Goal: Task Accomplishment & Management: Complete application form

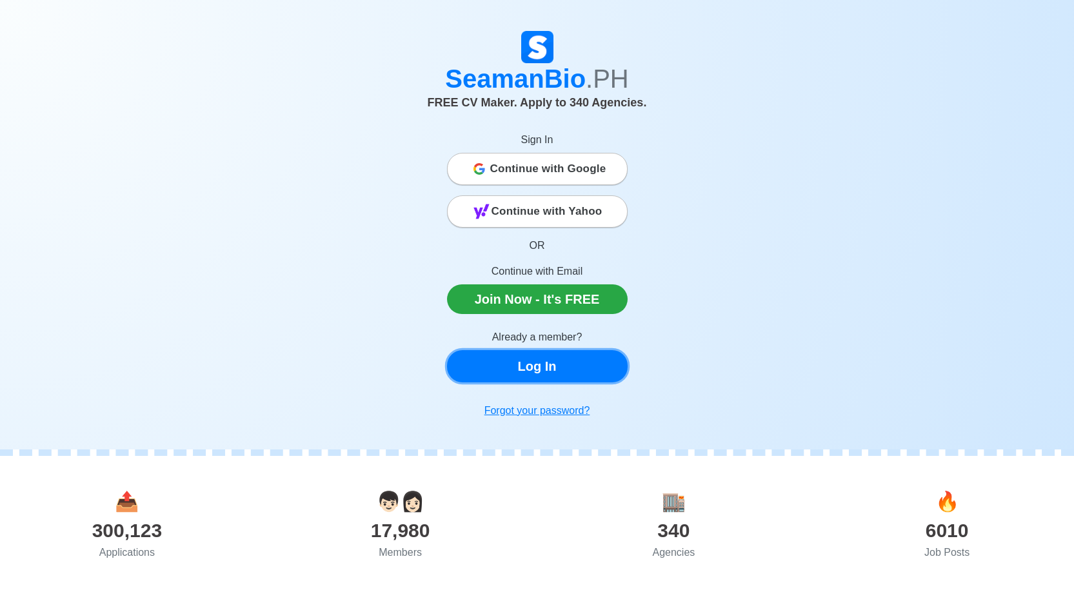
click at [553, 369] on link "Log In" at bounding box center [537, 366] width 181 height 32
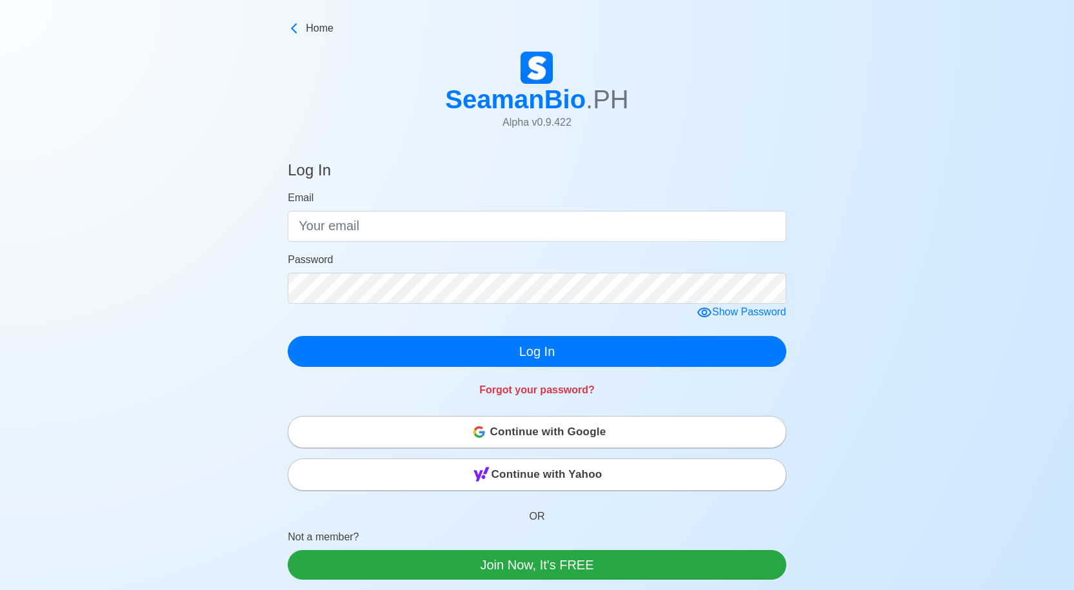
click at [463, 259] on div "Password" at bounding box center [537, 278] width 499 height 52
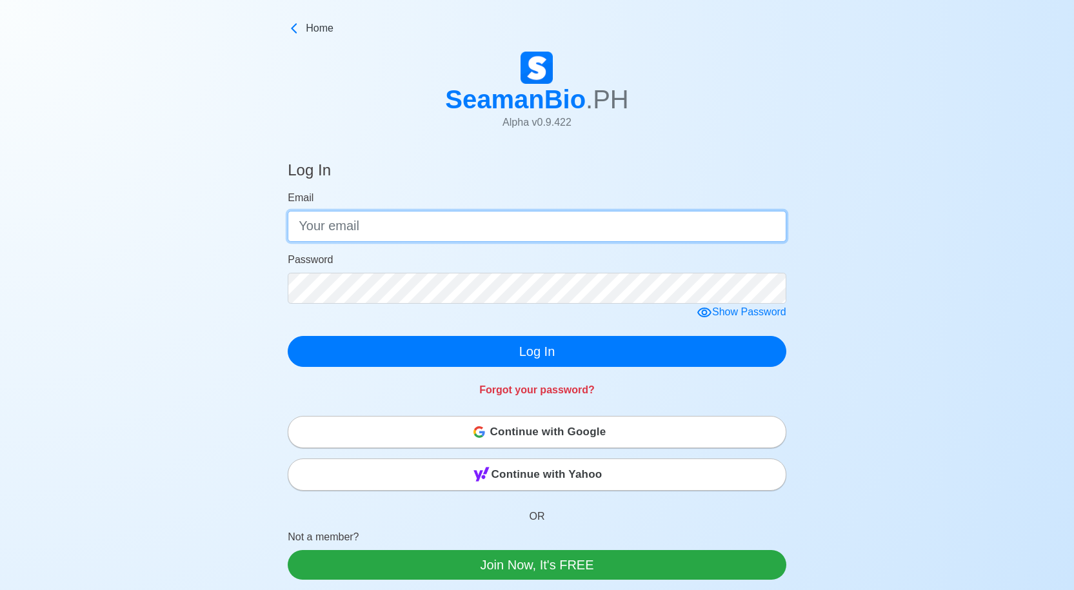
click at [470, 226] on input "Email" at bounding box center [537, 226] width 499 height 31
type input "[EMAIL_ADDRESS][DOMAIN_NAME]"
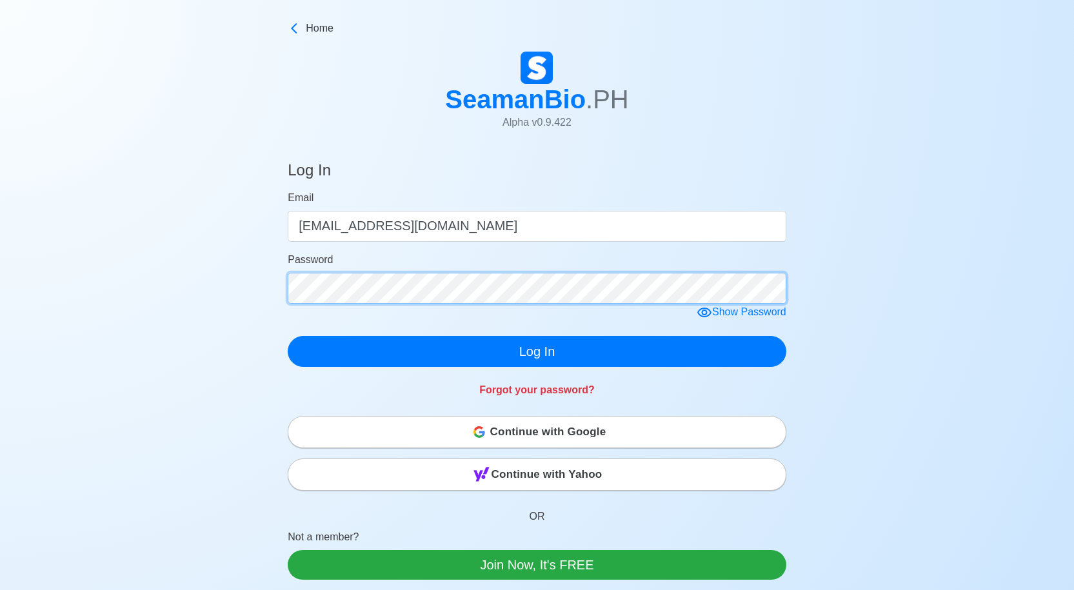
click button "Log In" at bounding box center [537, 351] width 499 height 31
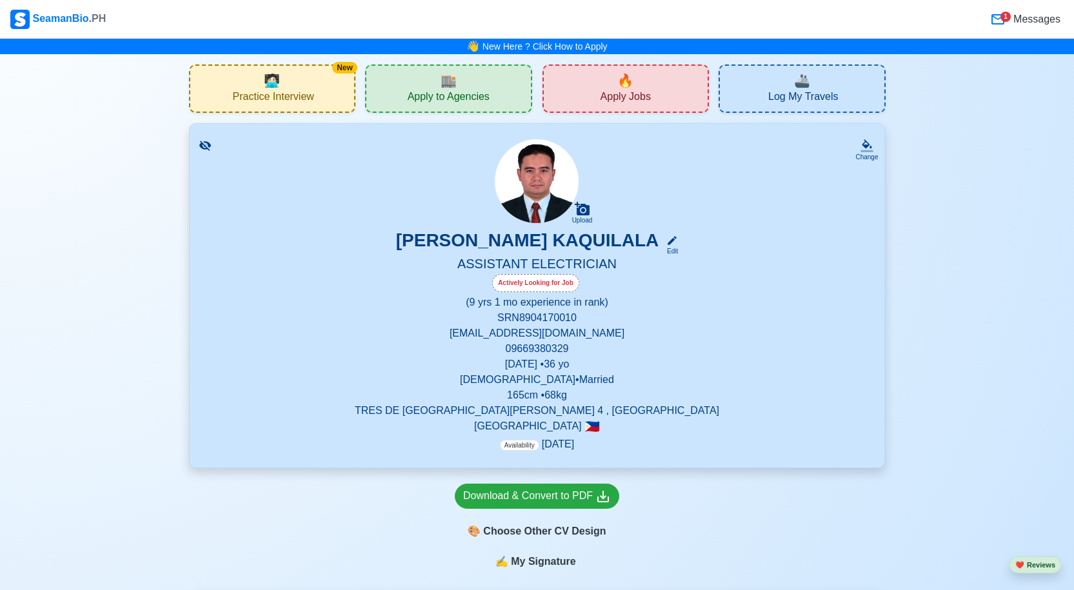
click at [1009, 17] on div "1" at bounding box center [1005, 17] width 10 height 10
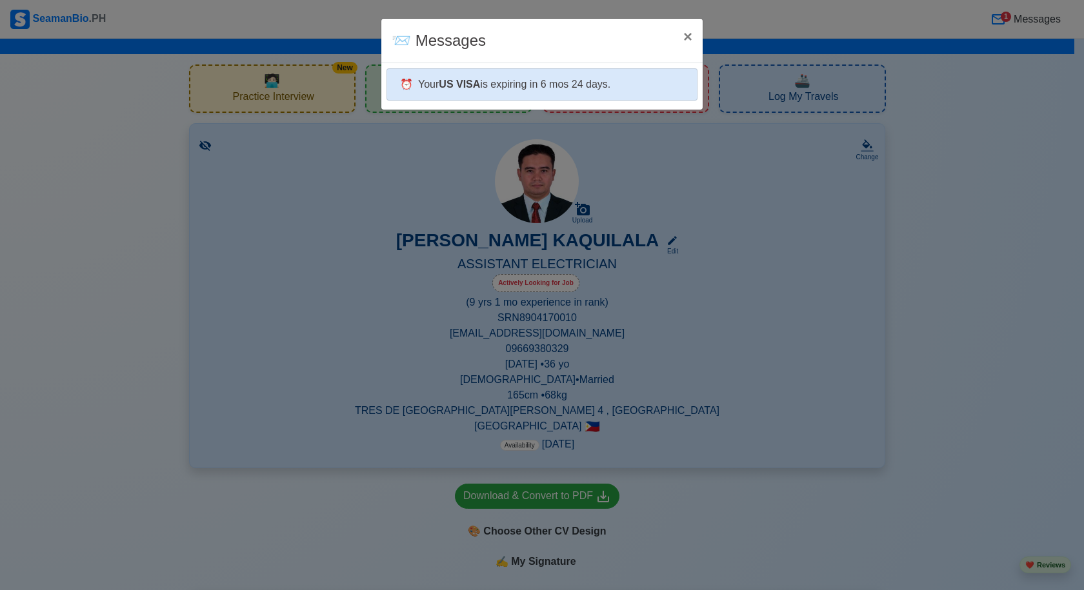
click at [544, 77] on div "⏰ Your US VISA is expiring in 6 mos 24 days." at bounding box center [541, 84] width 311 height 32
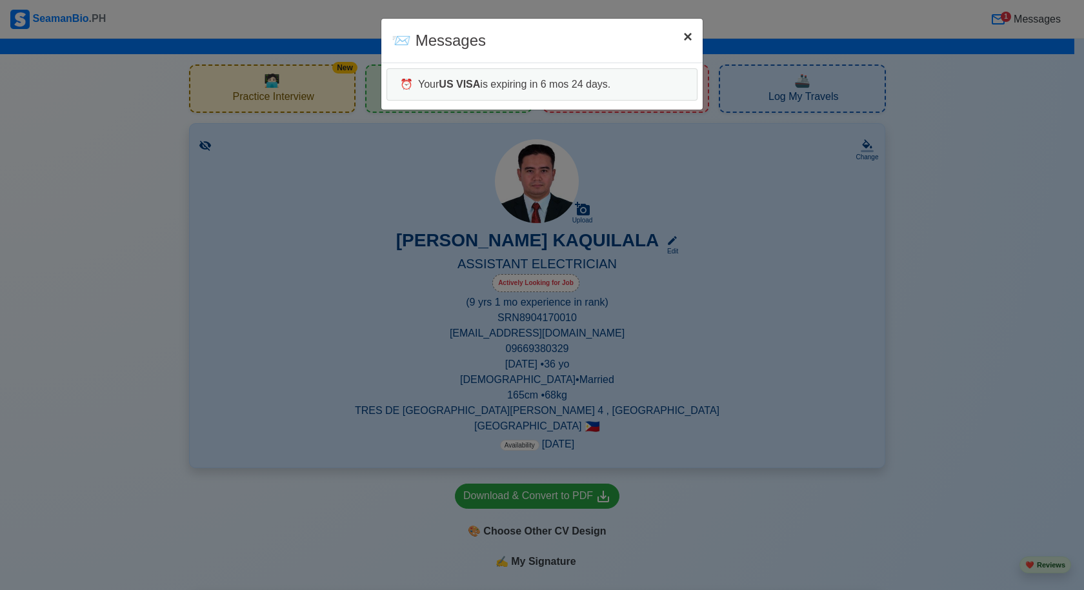
click at [686, 39] on span "×" at bounding box center [687, 36] width 9 height 17
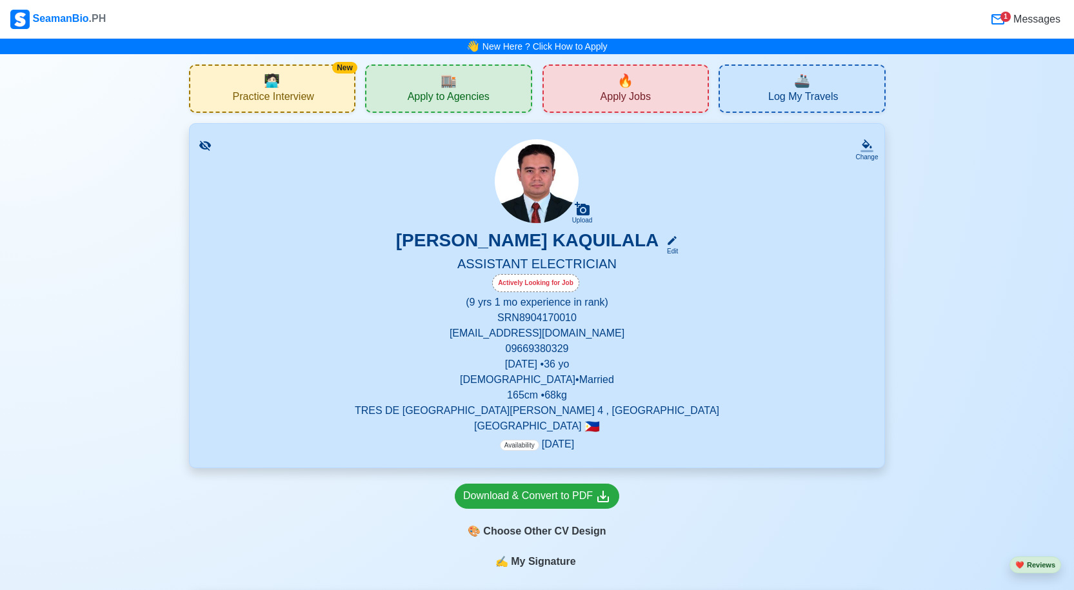
click at [546, 257] on h5 "ASSISTANT ELECTRICIAN" at bounding box center [537, 265] width 664 height 18
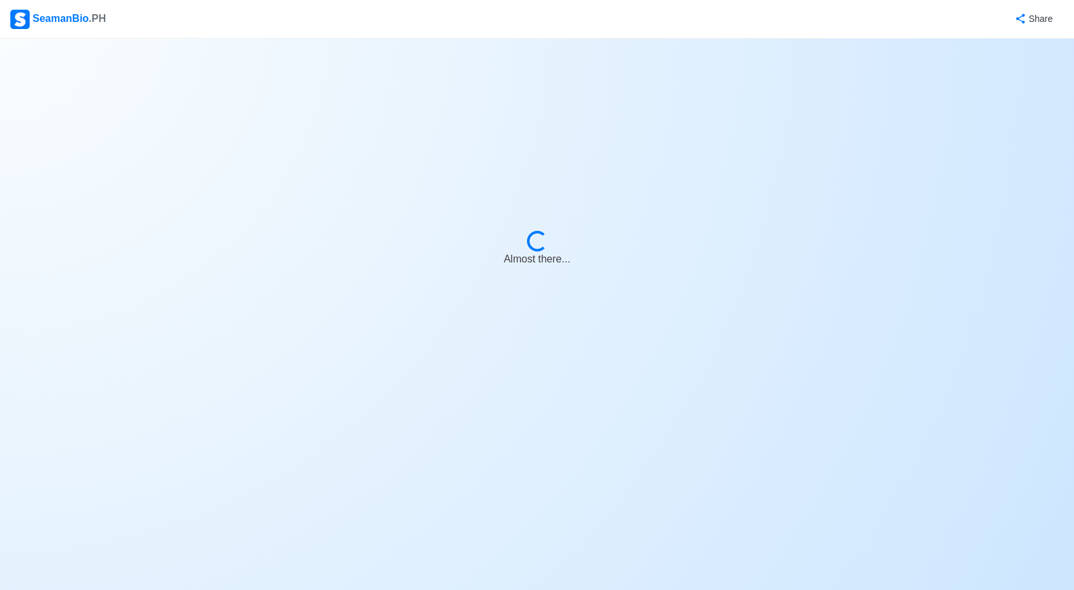
select select "Actively Looking for Job"
select select "Visible for Hiring"
select select "Married"
select select "[DEMOGRAPHIC_DATA]"
select select "PH"
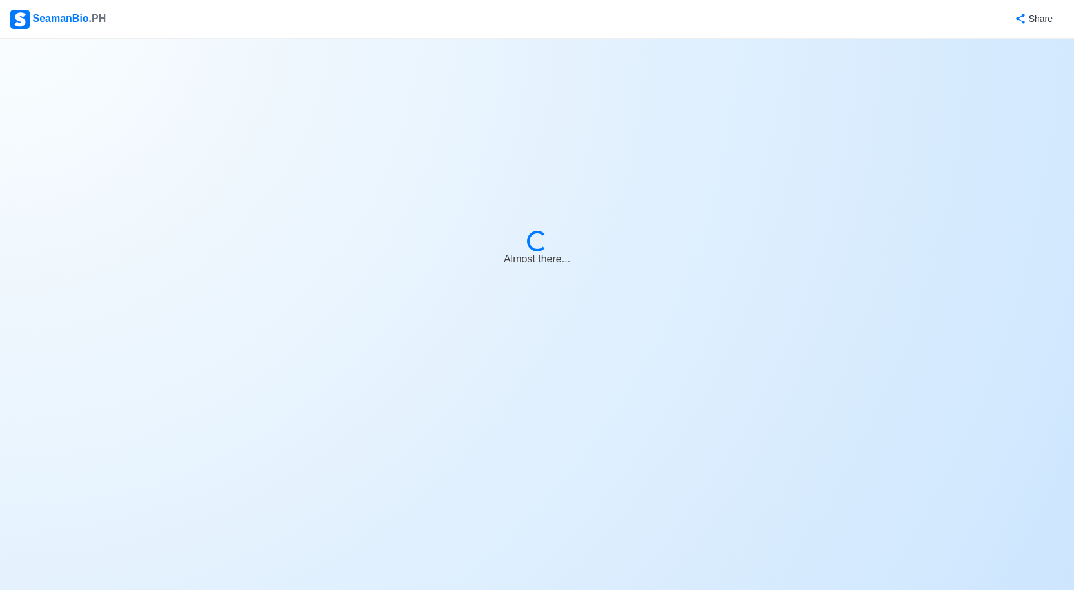
select select "9"
select select "1"
select select "1761980400000"
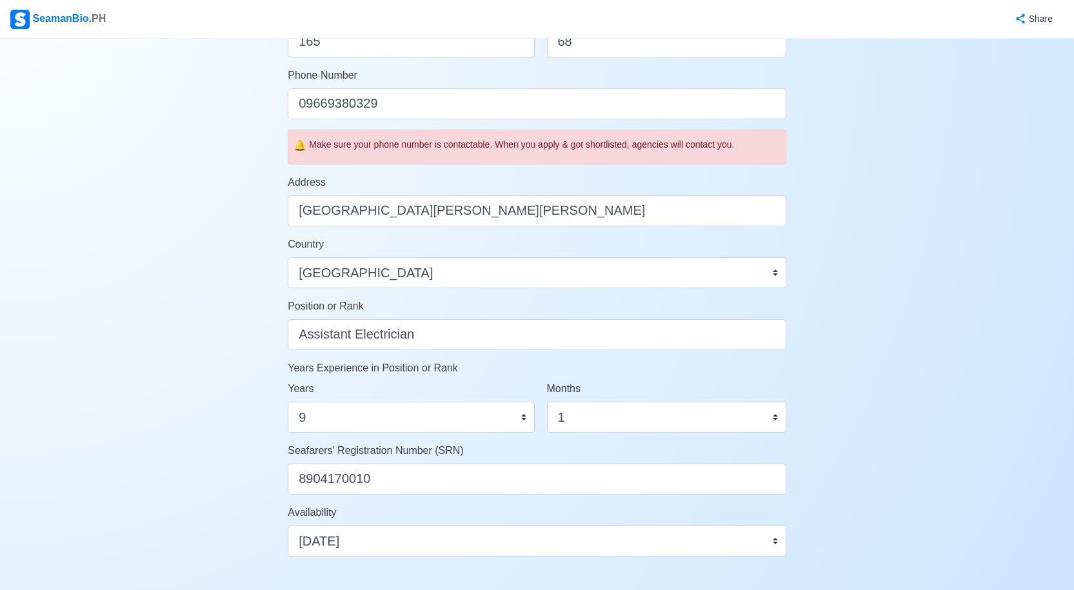
scroll to position [386, 0]
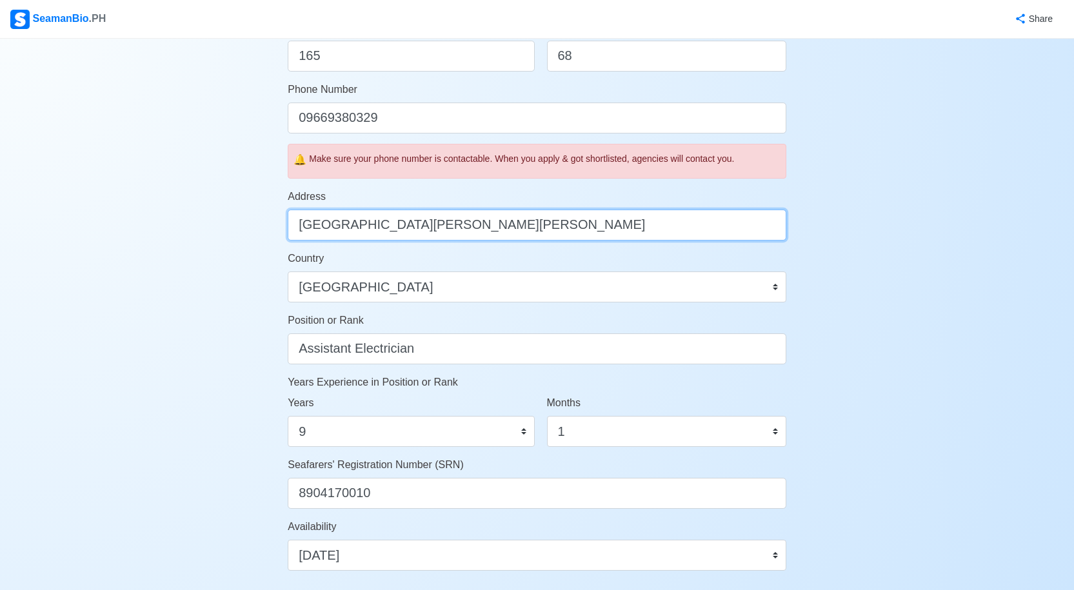
click at [619, 223] on input "[GEOGRAPHIC_DATA][PERSON_NAME][PERSON_NAME]" at bounding box center [537, 225] width 499 height 31
click at [496, 224] on input "[GEOGRAPHIC_DATA][PERSON_NAME][PERSON_NAME]" at bounding box center [537, 225] width 499 height 31
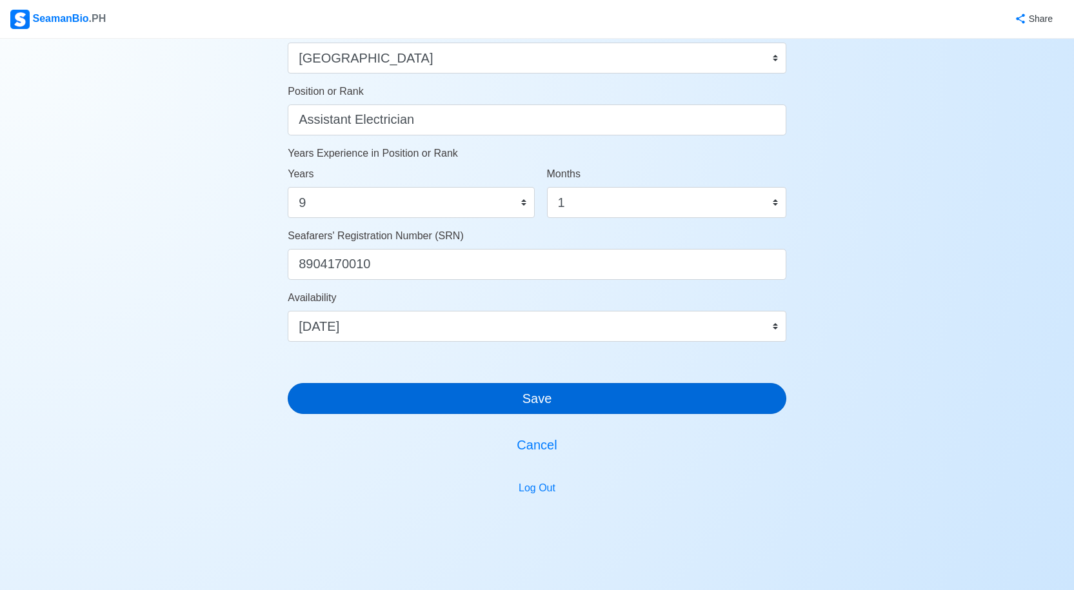
scroll to position [644, 0]
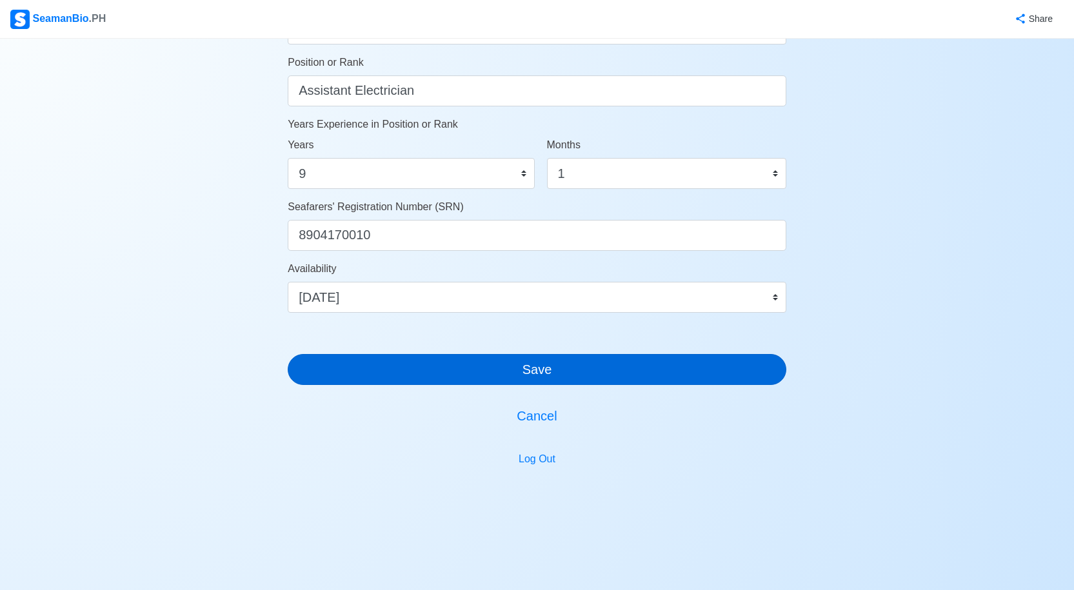
type input "Purok 6 [PERSON_NAME], Minglanilla Cebu"
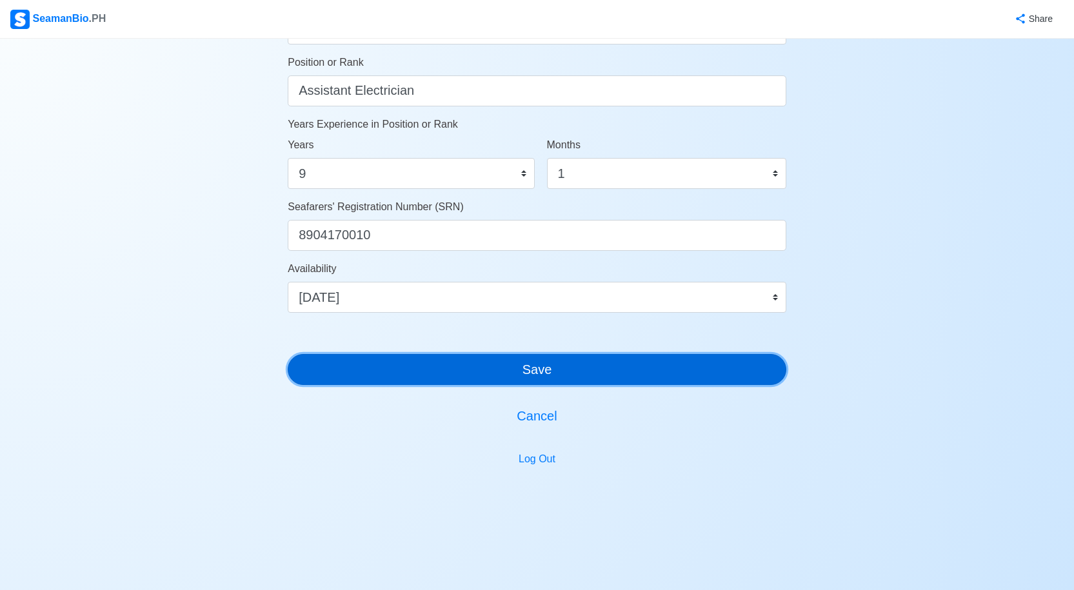
click at [626, 374] on button "Save" at bounding box center [537, 369] width 499 height 31
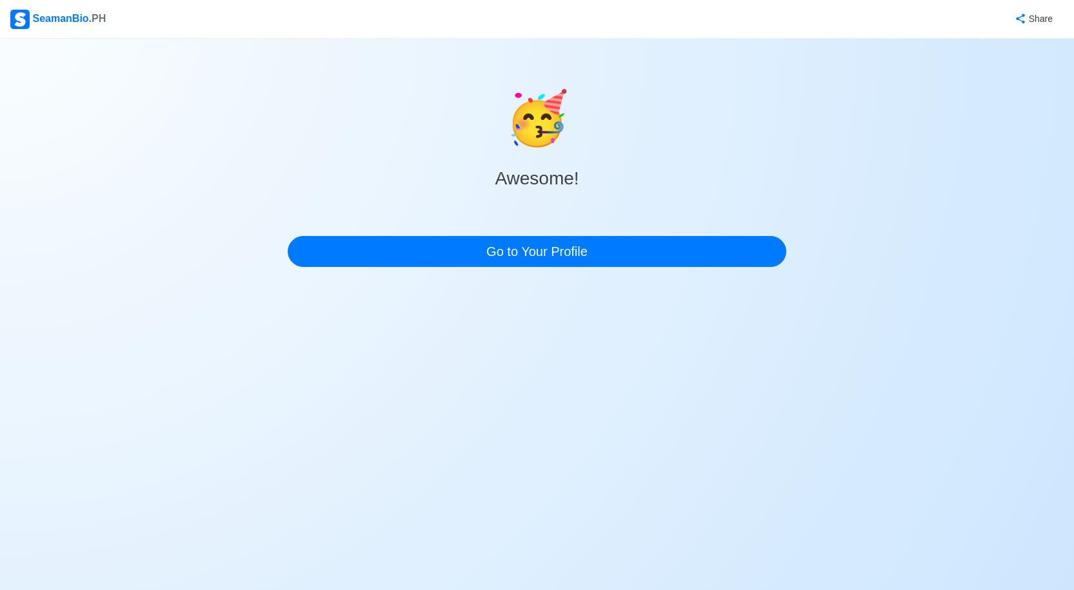
scroll to position [0, 0]
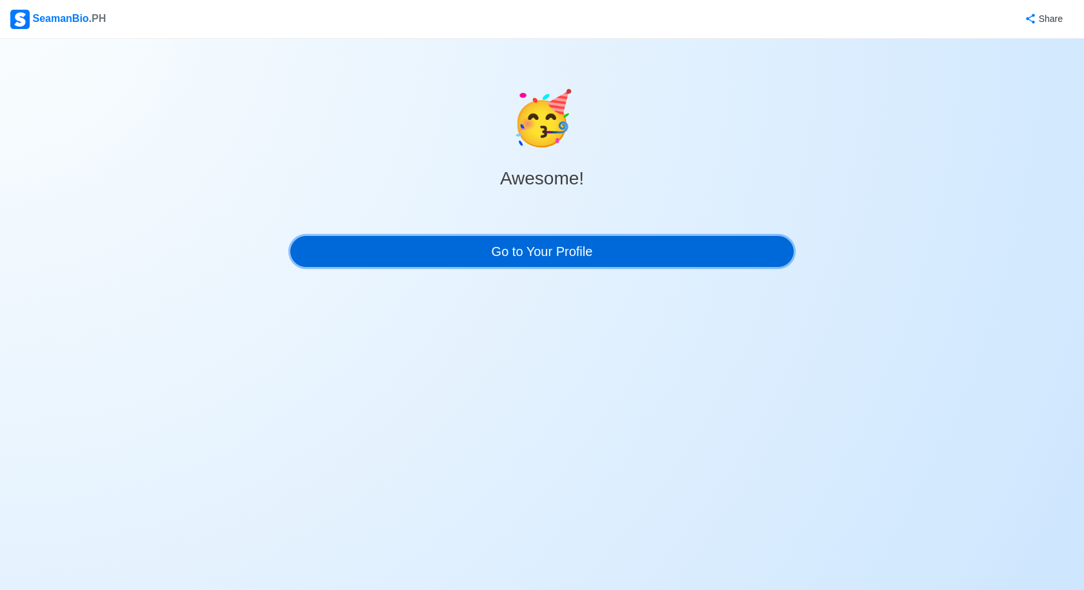
click at [570, 246] on link "Go to Your Profile" at bounding box center [541, 251] width 503 height 31
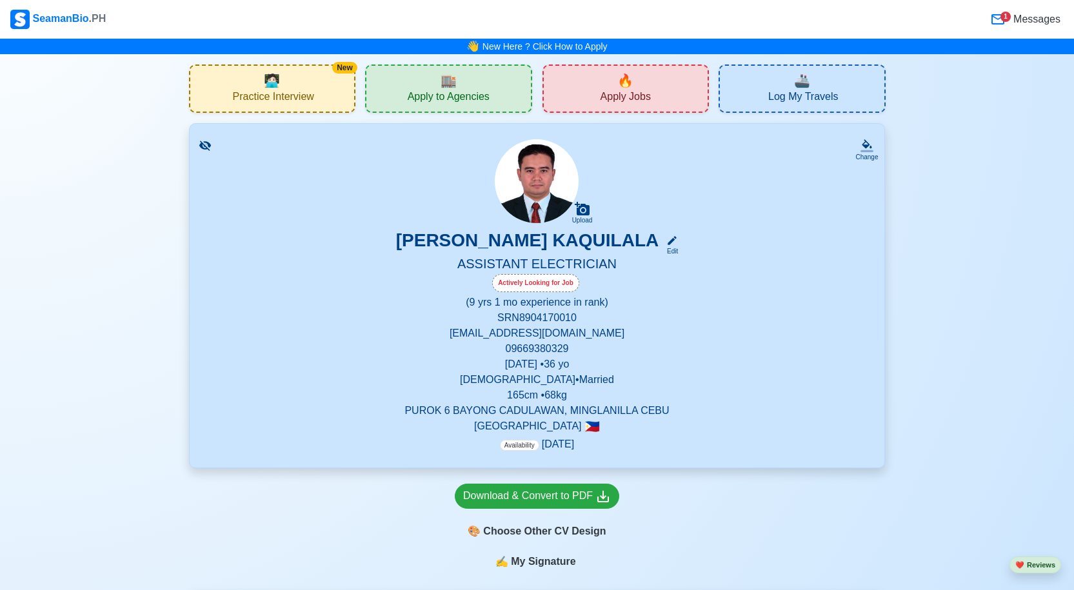
click at [612, 87] on div "🔥 Apply Jobs" at bounding box center [625, 88] width 167 height 48
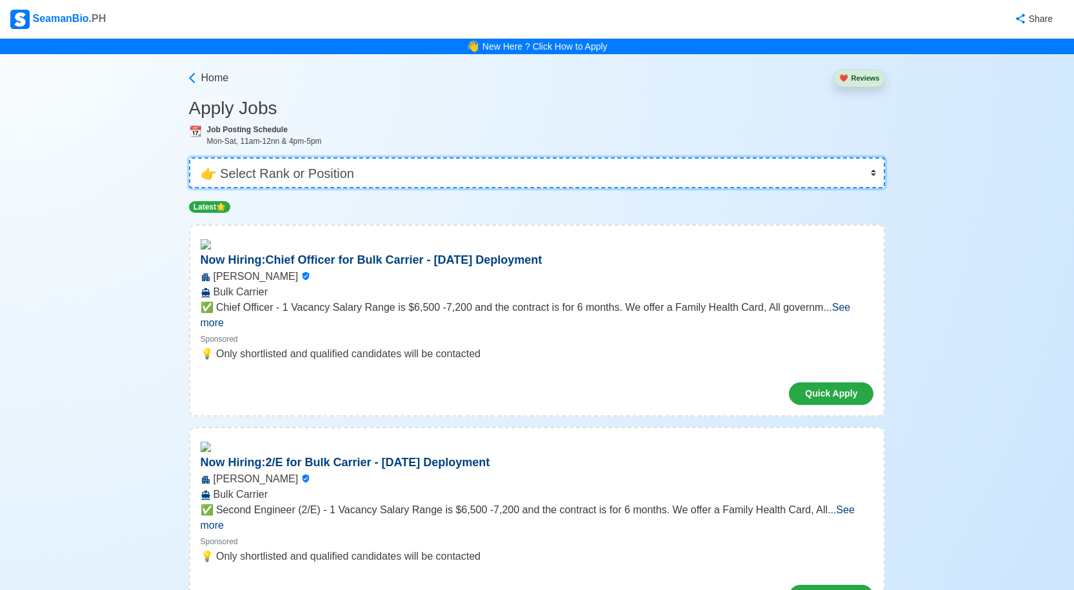
click at [848, 173] on select "👉 Select Rank or Position Master Chief Officer 2nd Officer 3rd Officer Junior O…" at bounding box center [537, 172] width 697 height 31
click at [190, 157] on select "👉 Select Rank or Position Master Chief Officer 2nd Officer 3rd Officer Junior O…" at bounding box center [537, 172] width 697 height 31
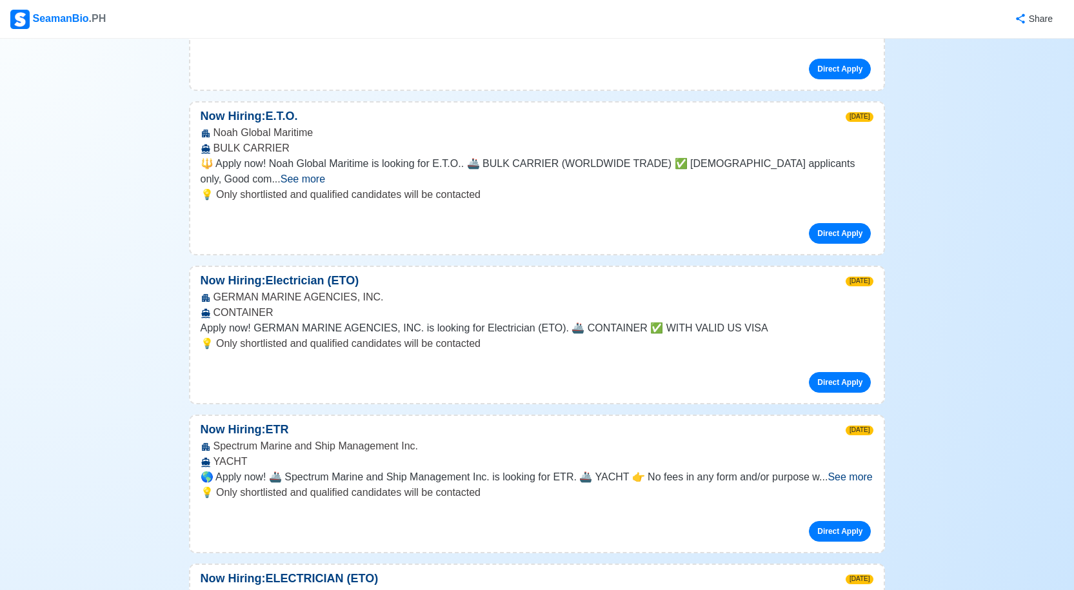
scroll to position [967, 0]
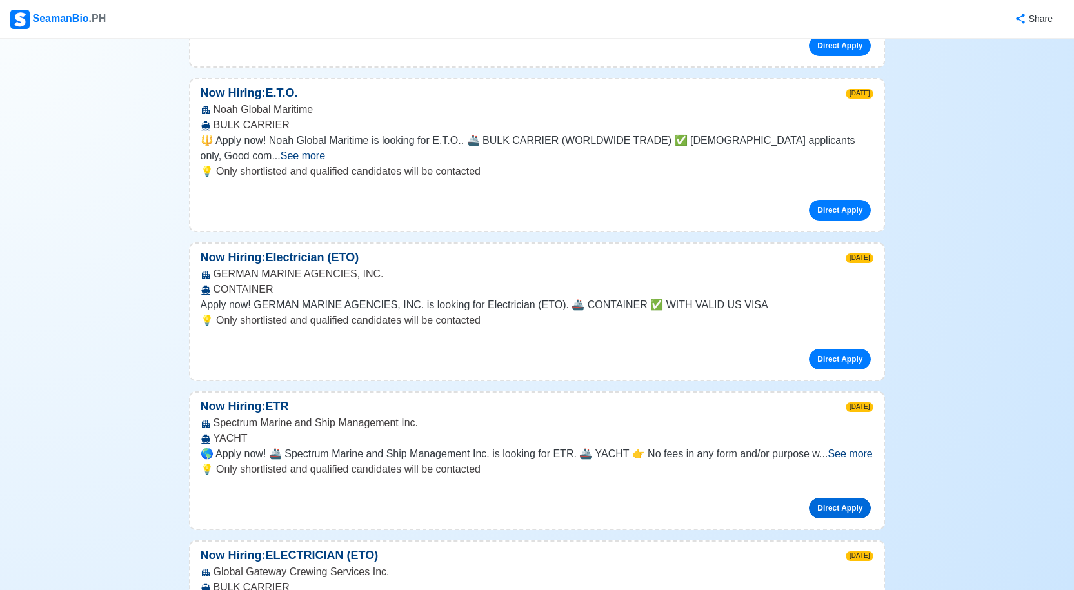
click at [831, 498] on link "Direct Apply" at bounding box center [840, 508] width 62 height 21
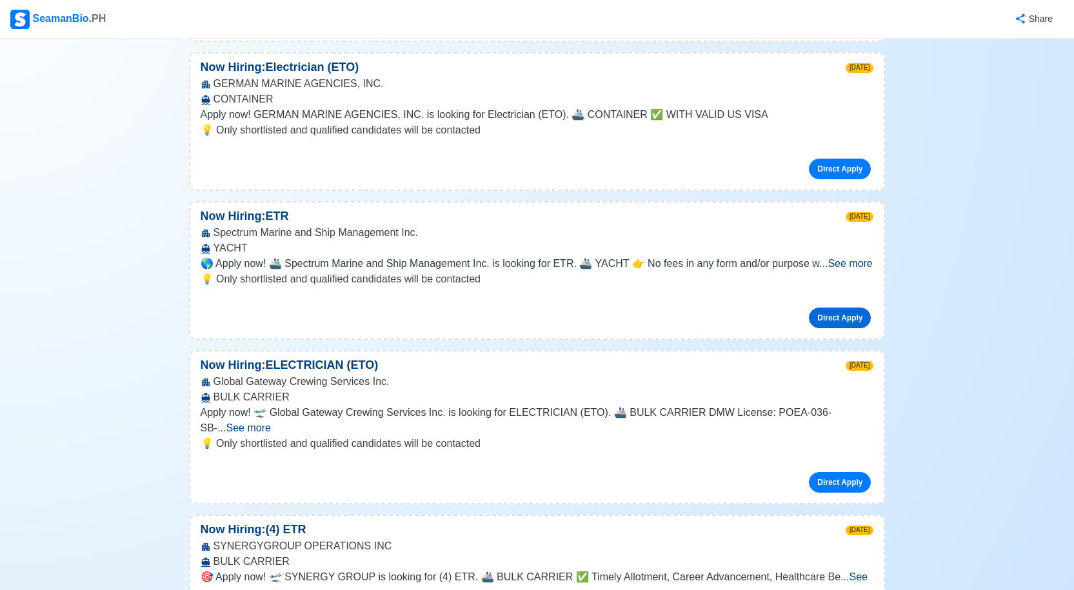
scroll to position [1161, 0]
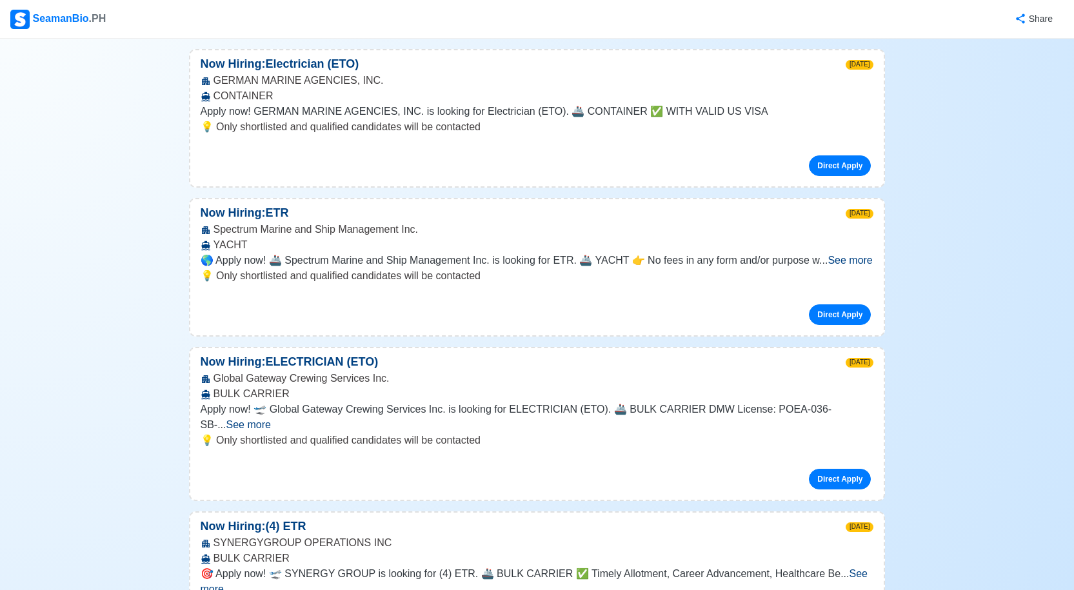
click at [849, 255] on span "See more" at bounding box center [850, 260] width 45 height 11
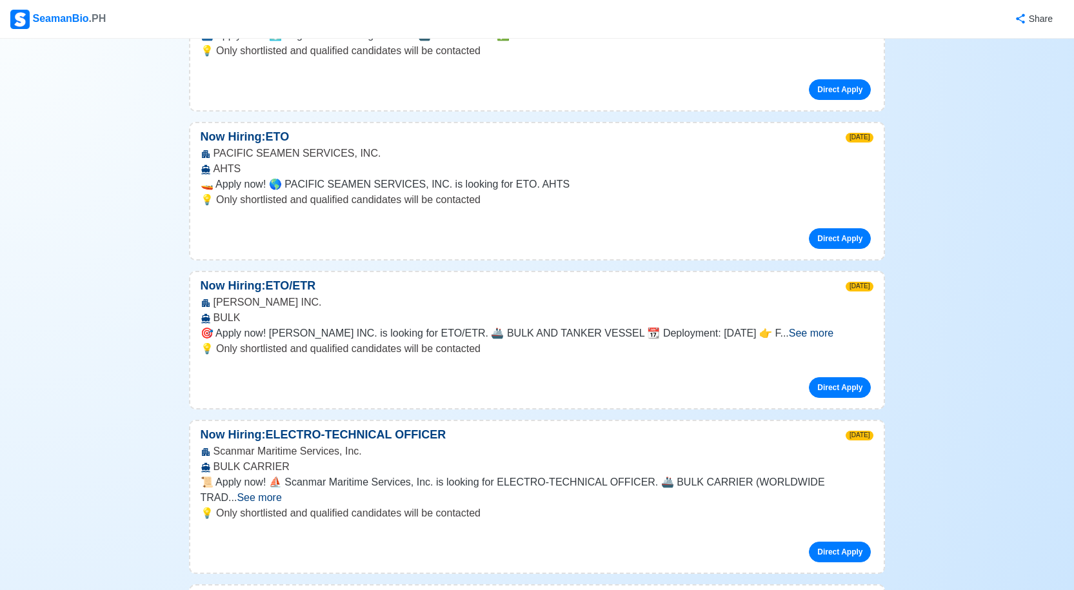
scroll to position [13545, 0]
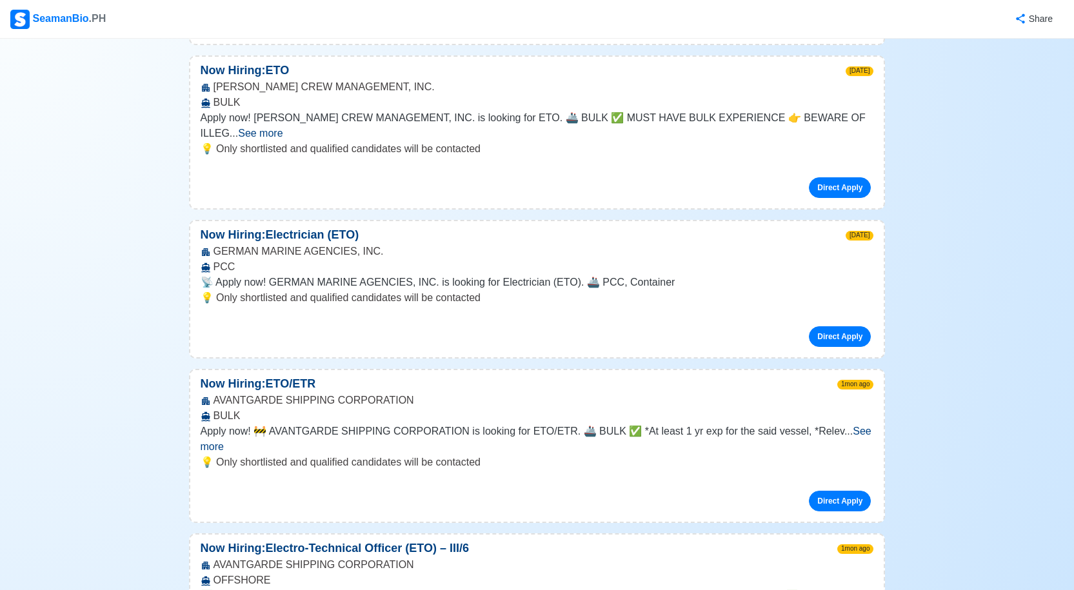
scroll to position [14254, 0]
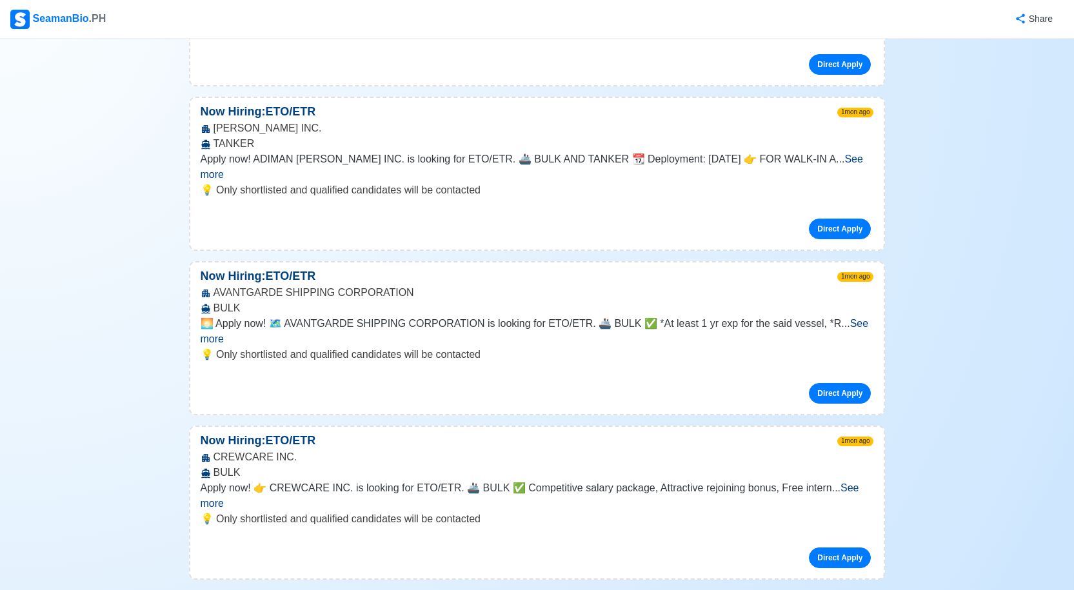
scroll to position [21220, 0]
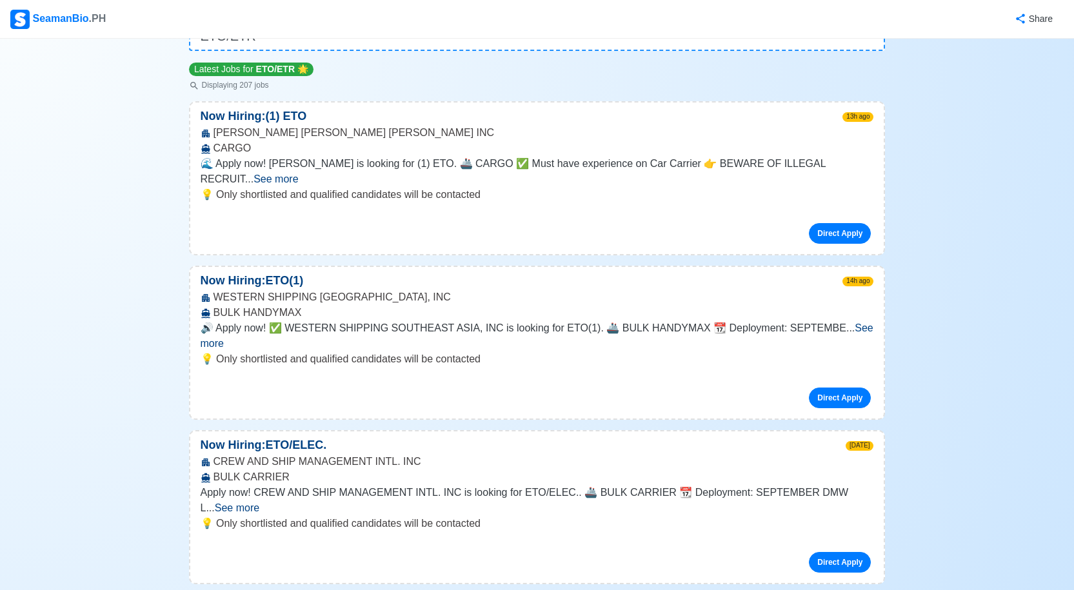
scroll to position [0, 0]
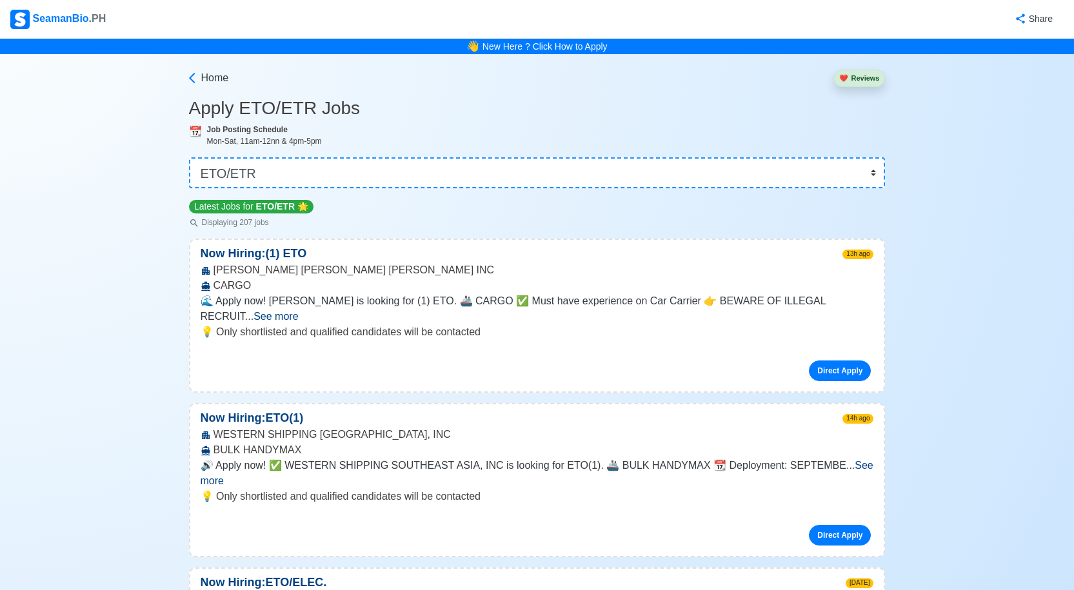
click at [733, 157] on div "👉 Select Rank or Position Master Chief Officer 2nd Officer 3rd Officer Junior O…" at bounding box center [537, 167] width 697 height 41
click at [729, 167] on select "👉 Select Rank or Position Master Chief Officer 2nd Officer 3rd Officer Junior O…" at bounding box center [537, 172] width 697 height 31
select select "Electrician"
click at [190, 157] on select "👉 Select Rank or Position Master Chief Officer 2nd Officer 3rd Officer Junior O…" at bounding box center [537, 172] width 697 height 31
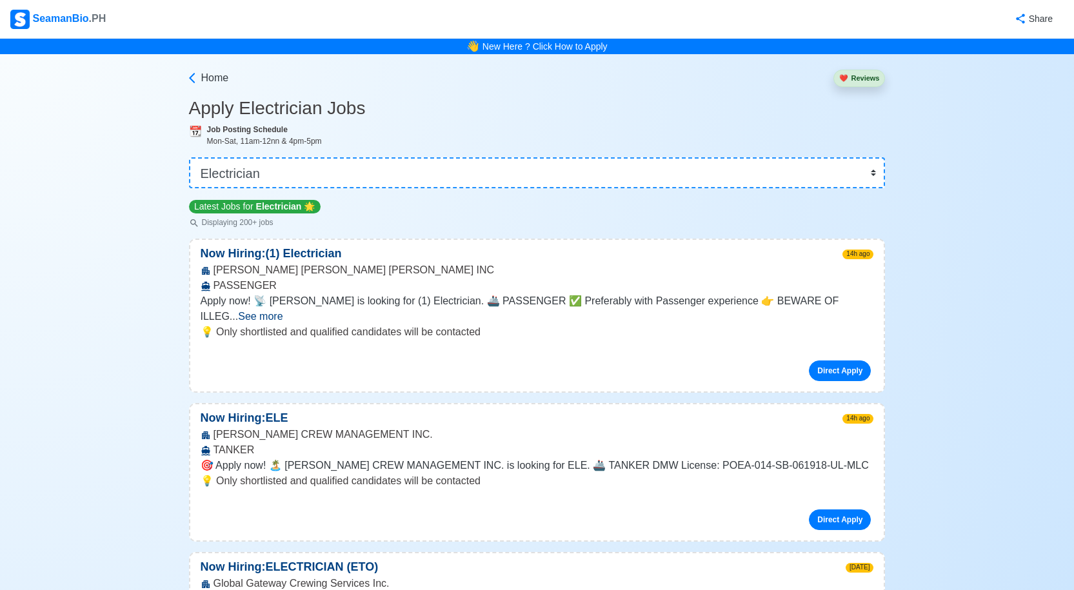
click at [283, 311] on span "See more" at bounding box center [260, 316] width 45 height 11
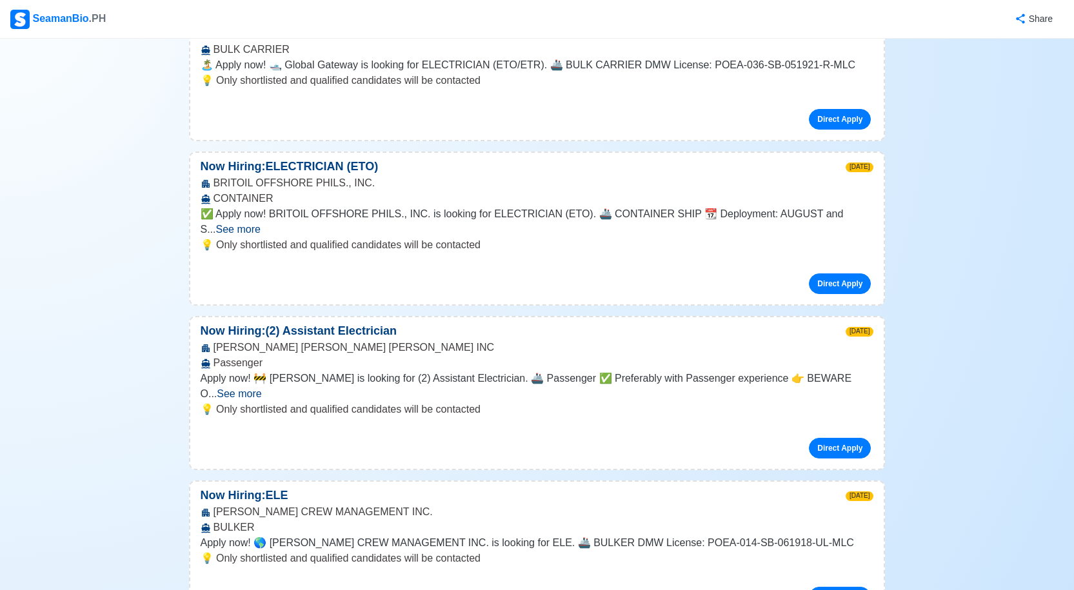
scroll to position [1935, 0]
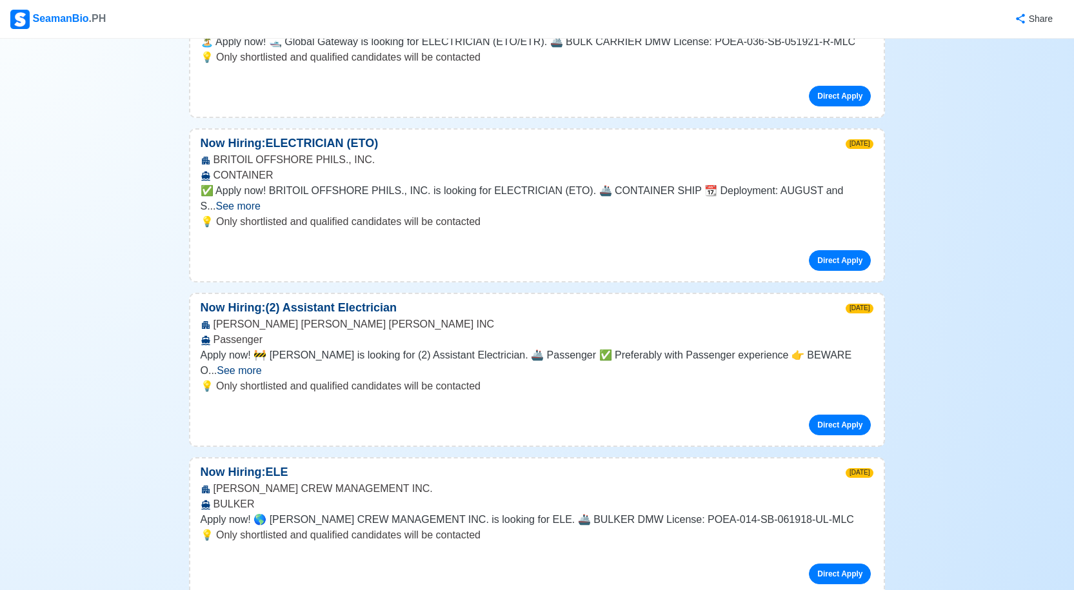
click at [261, 365] on span "See more" at bounding box center [239, 370] width 45 height 11
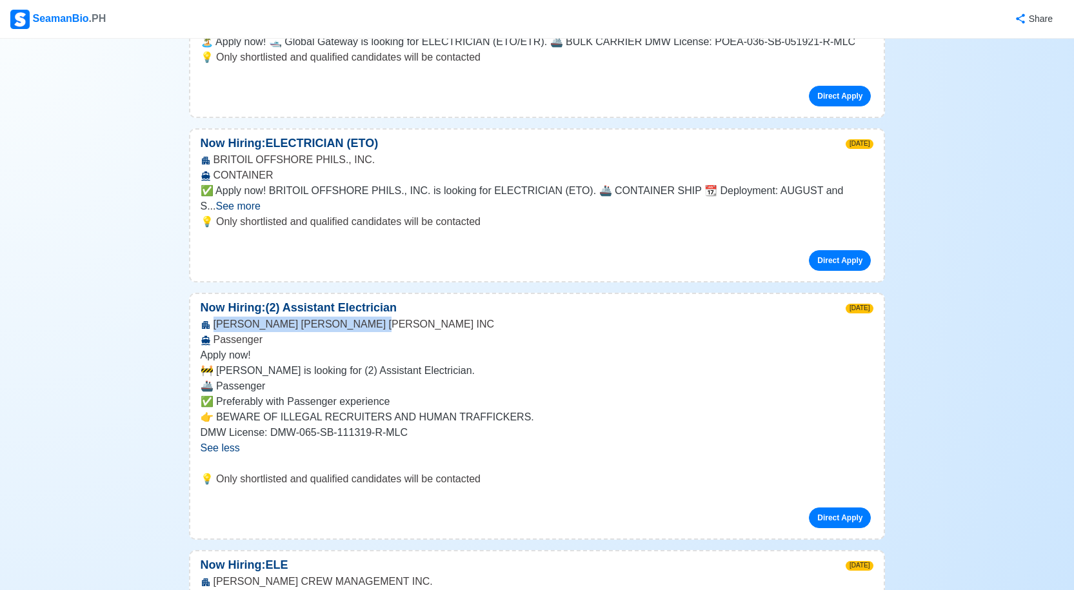
drag, startPoint x: 295, startPoint y: 224, endPoint x: 386, endPoint y: 238, distance: 92.0
click at [386, 317] on div "[PERSON_NAME] BELL [PERSON_NAME] INC Passenger" at bounding box center [537, 332] width 694 height 31
drag, startPoint x: 388, startPoint y: 238, endPoint x: 411, endPoint y: 239, distance: 23.3
click at [411, 317] on div "[PERSON_NAME] BELL [PERSON_NAME] INC Passenger" at bounding box center [537, 332] width 694 height 31
click at [438, 317] on div "[PERSON_NAME] BELL [PERSON_NAME] INC Passenger" at bounding box center [537, 332] width 694 height 31
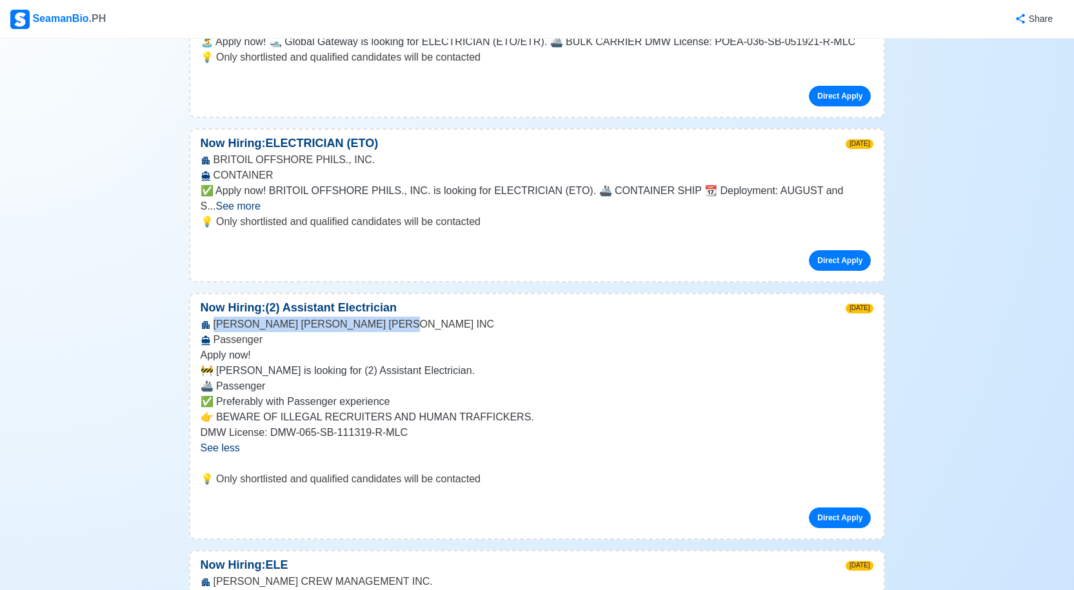
drag, startPoint x: 214, startPoint y: 235, endPoint x: 421, endPoint y: 237, distance: 206.4
click at [421, 317] on div "[PERSON_NAME] BELL [PERSON_NAME] INC Passenger" at bounding box center [537, 332] width 694 height 31
copy div "[PERSON_NAME] [PERSON_NAME] [PERSON_NAME] INC"
click at [221, 442] on span "See less" at bounding box center [220, 447] width 39 height 11
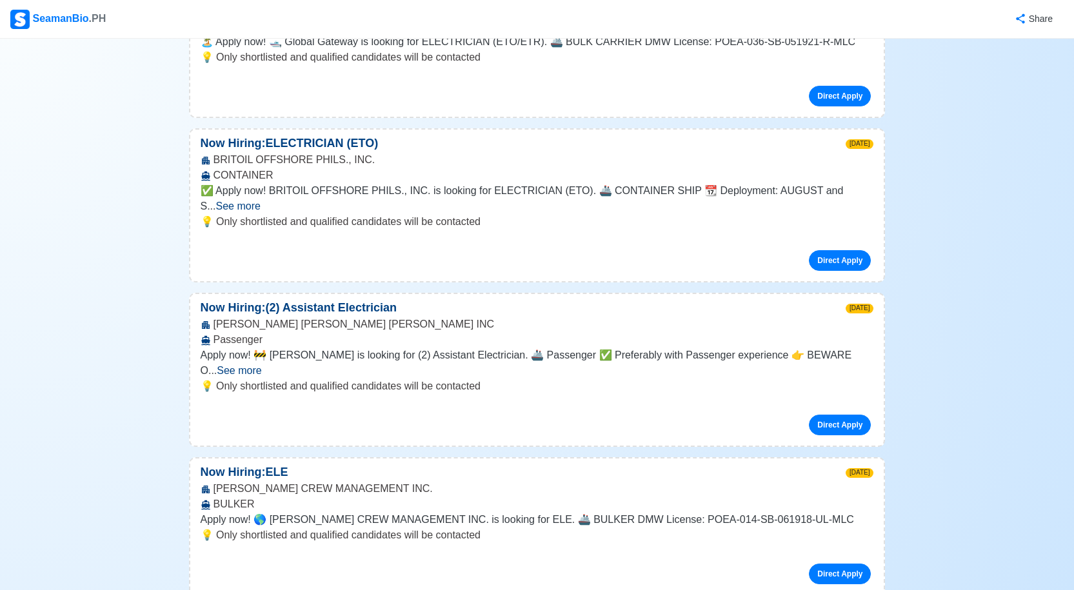
click at [261, 365] on span "See more" at bounding box center [239, 370] width 45 height 11
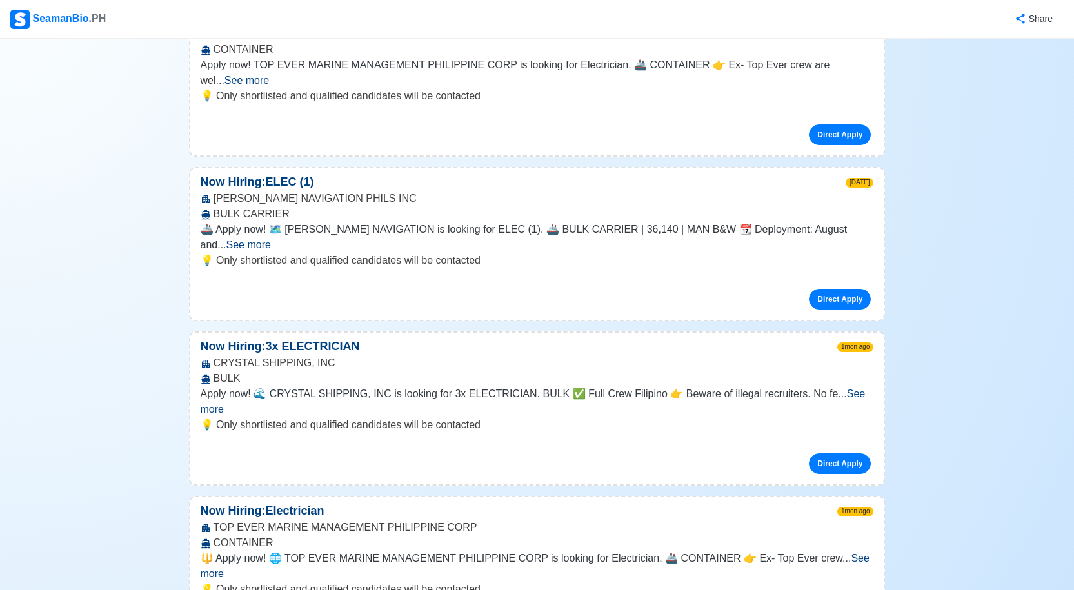
scroll to position [3934, 0]
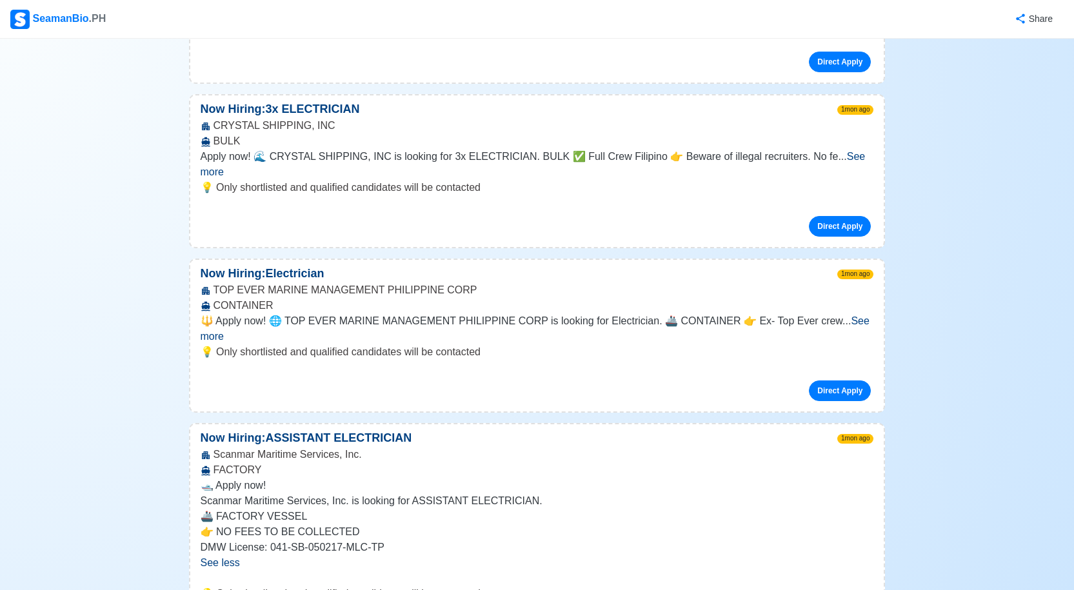
scroll to position [4192, 0]
